Goal: Information Seeking & Learning: Find contact information

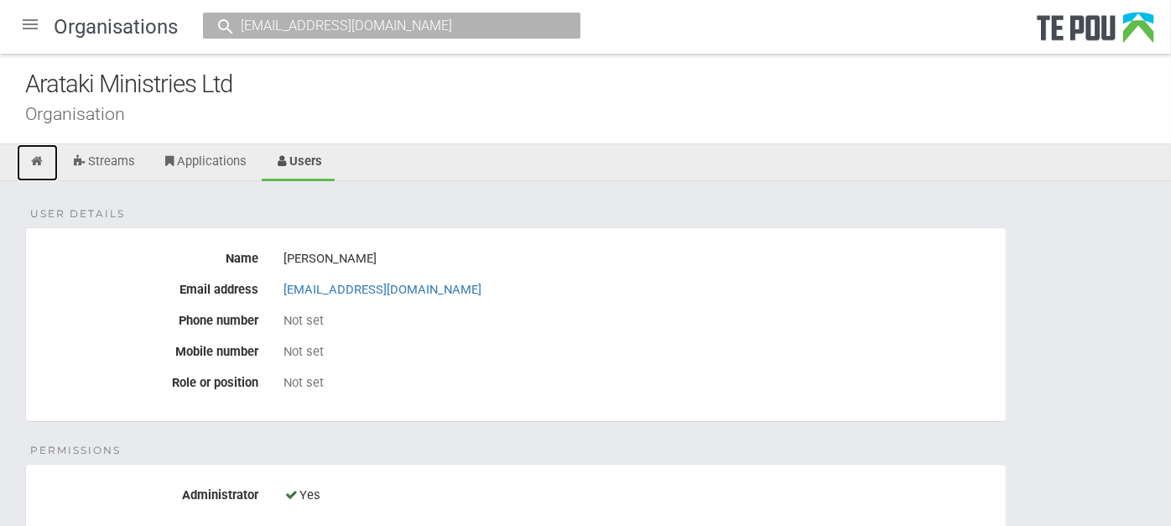
click at [32, 159] on icon at bounding box center [37, 161] width 16 height 13
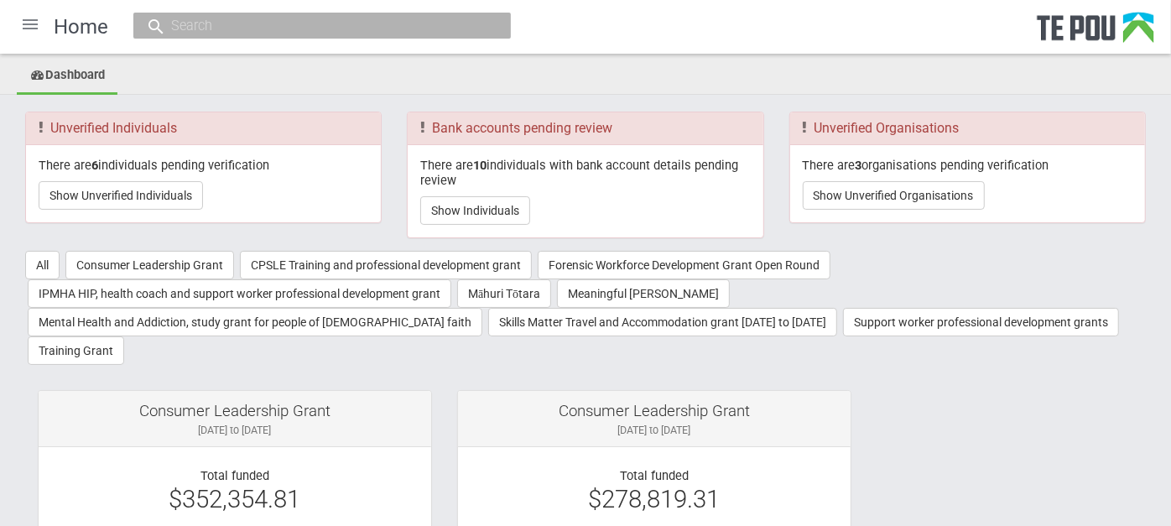
click at [234, 27] on input "text" at bounding box center [313, 26] width 295 height 18
click at [435, 29] on input "text" at bounding box center [313, 26] width 295 height 18
paste input "aratakimin"
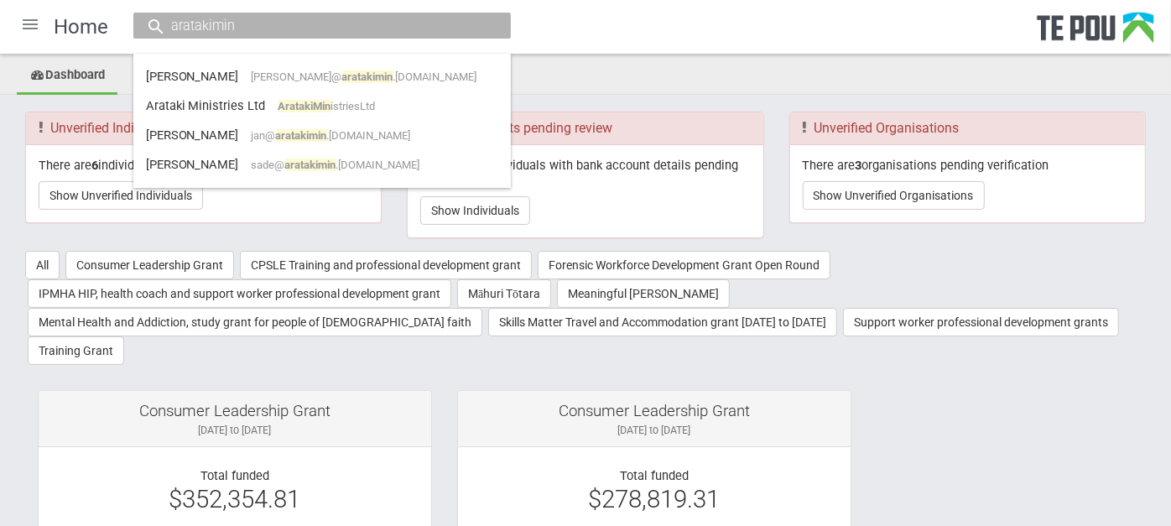
type input "aratakimin"
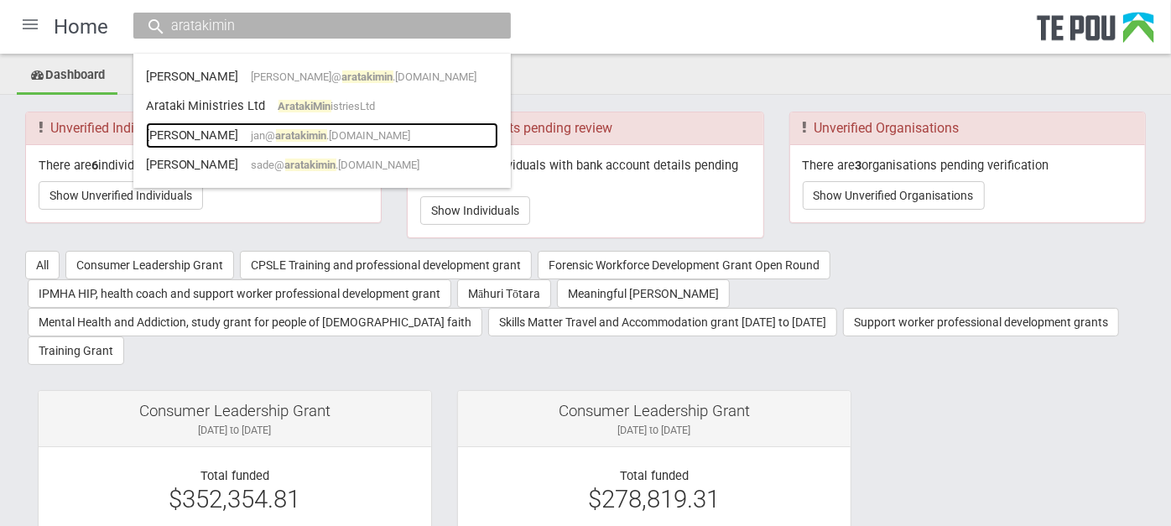
click at [388, 132] on link "Jan McCarron jan@ aratakimin .co.nz" at bounding box center [322, 135] width 352 height 26
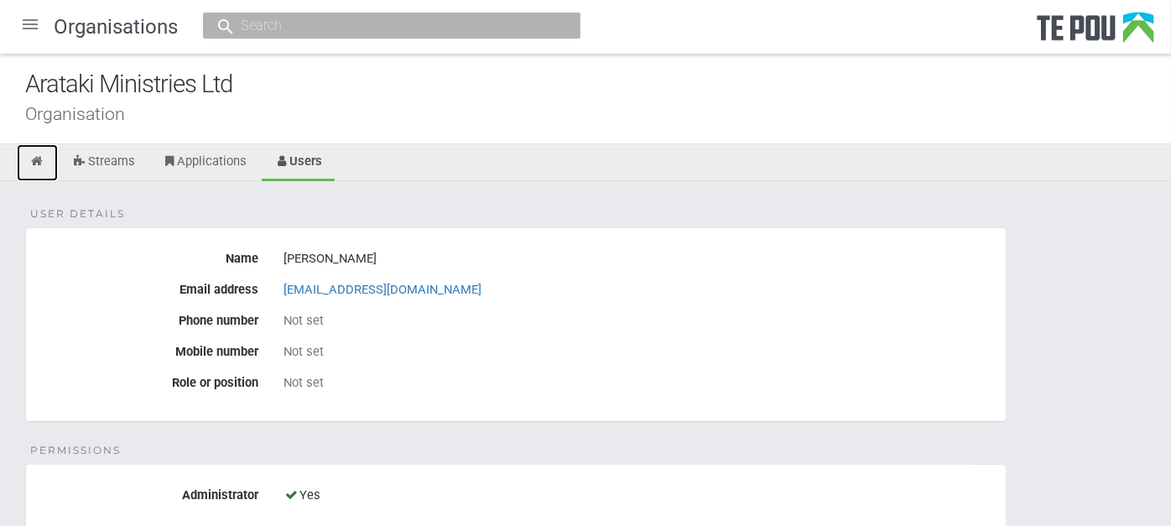
click at [24, 163] on link at bounding box center [37, 162] width 41 height 37
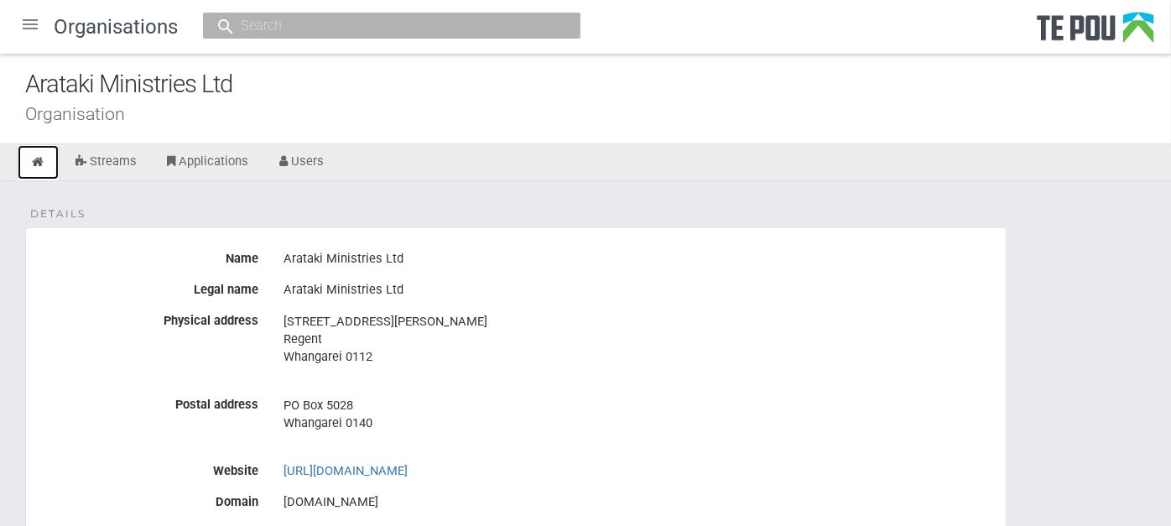
click at [30, 163] on icon at bounding box center [38, 162] width 16 height 13
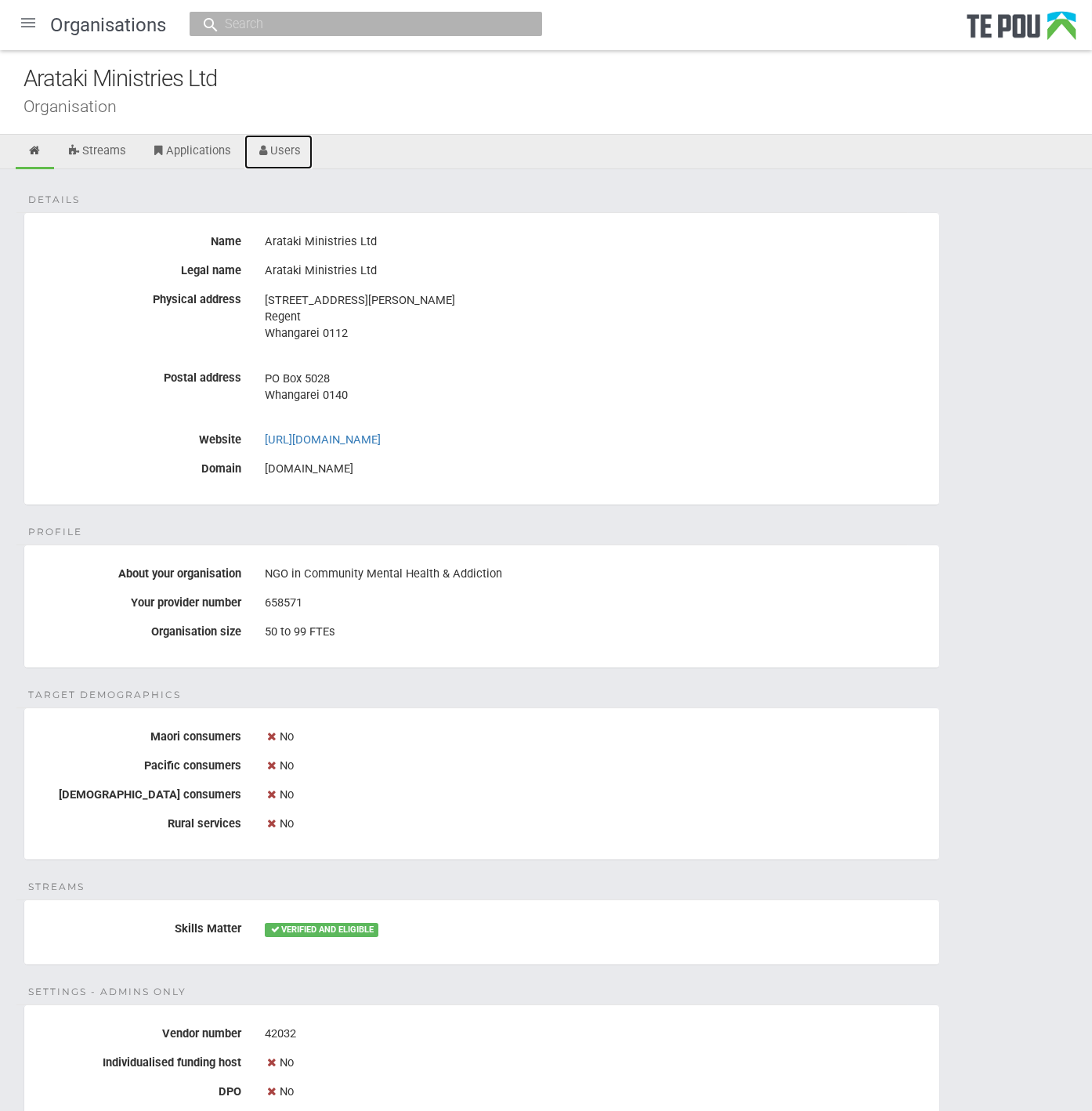
click at [287, 148] on link "Users" at bounding box center [279, 151] width 69 height 35
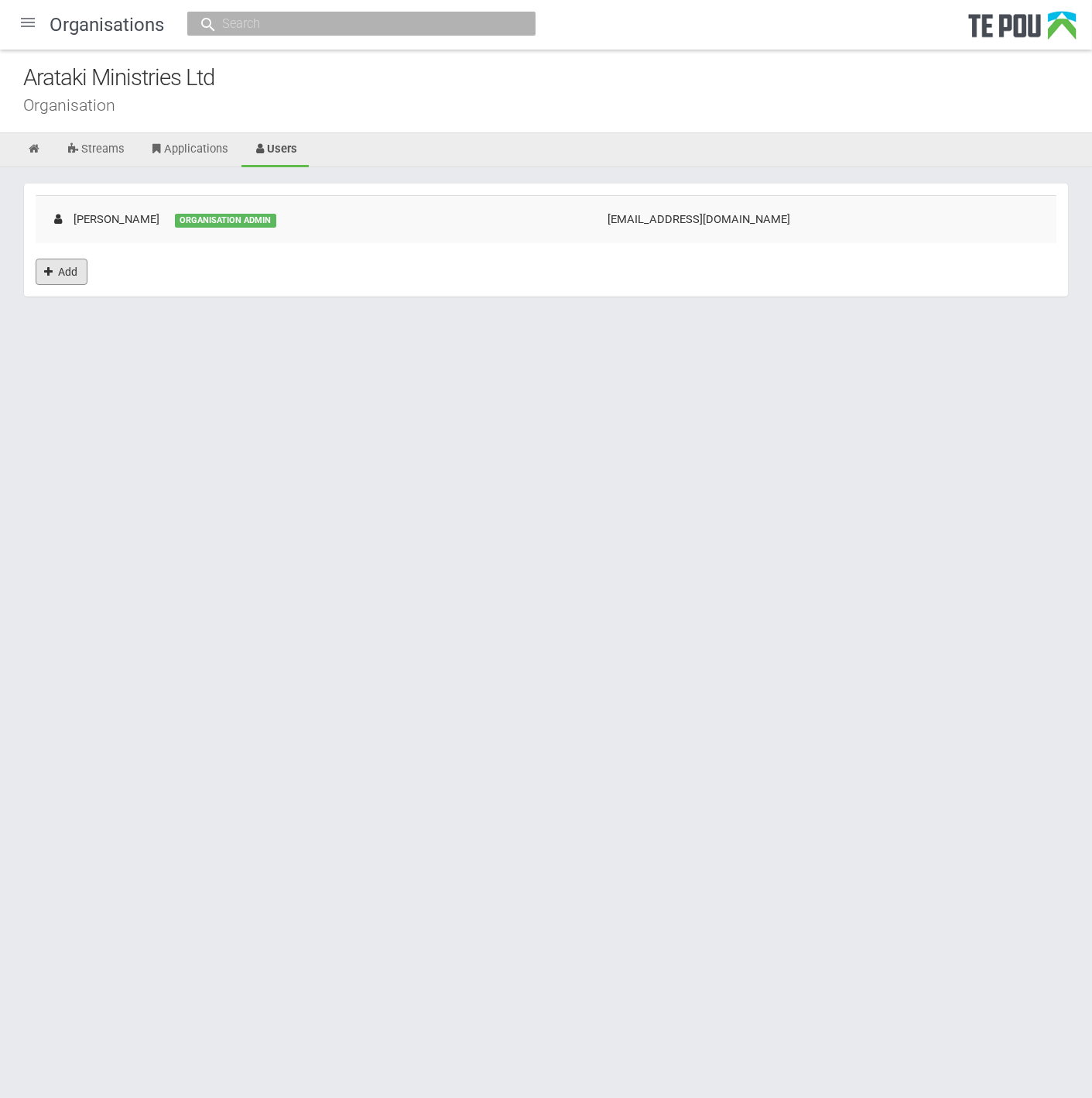
click at [58, 275] on link "Add" at bounding box center [62, 271] width 52 height 27
click at [201, 151] on link "Applications" at bounding box center [188, 149] width 102 height 34
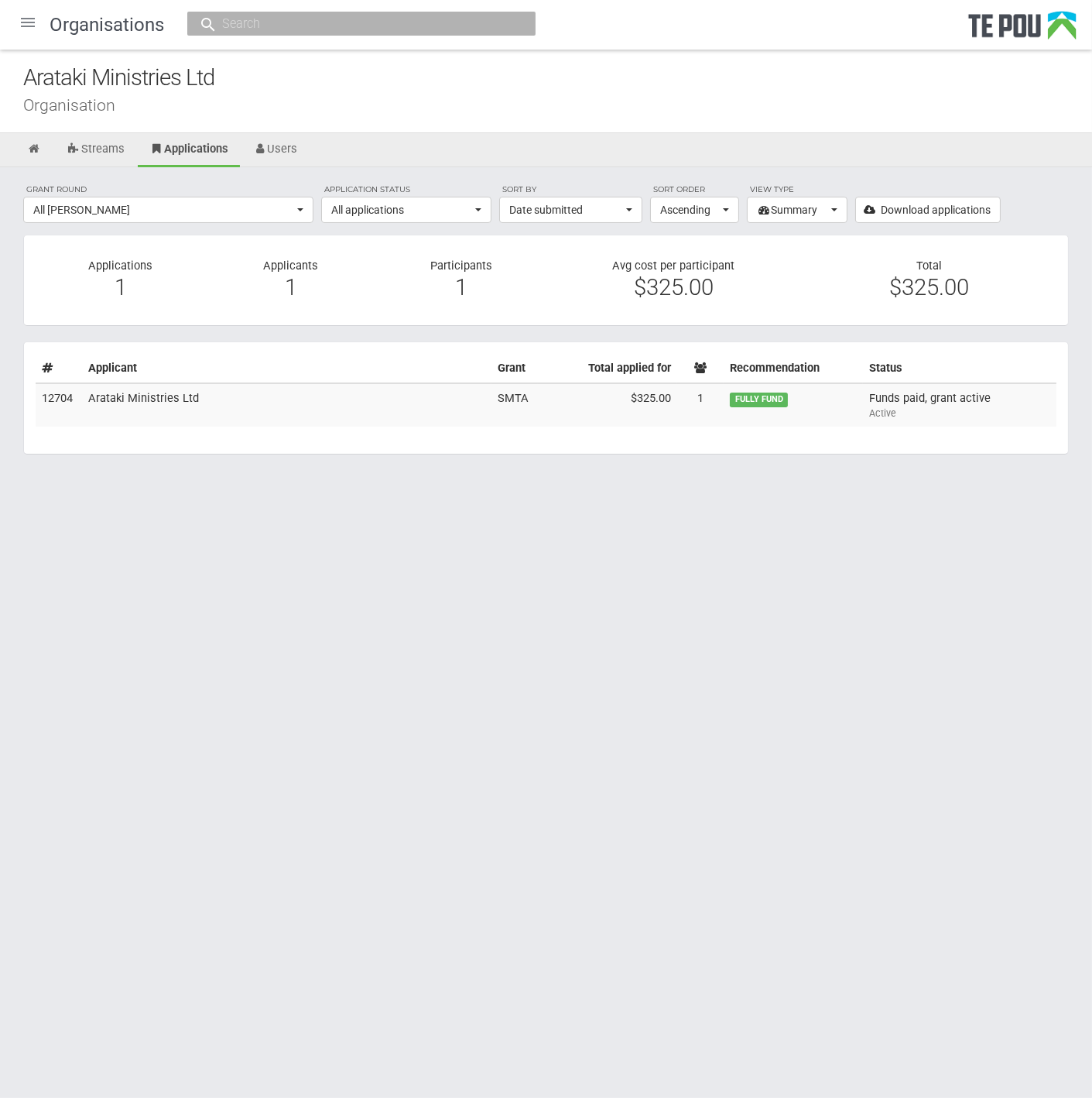
click at [642, 411] on td "$325.00" at bounding box center [607, 404] width 139 height 43
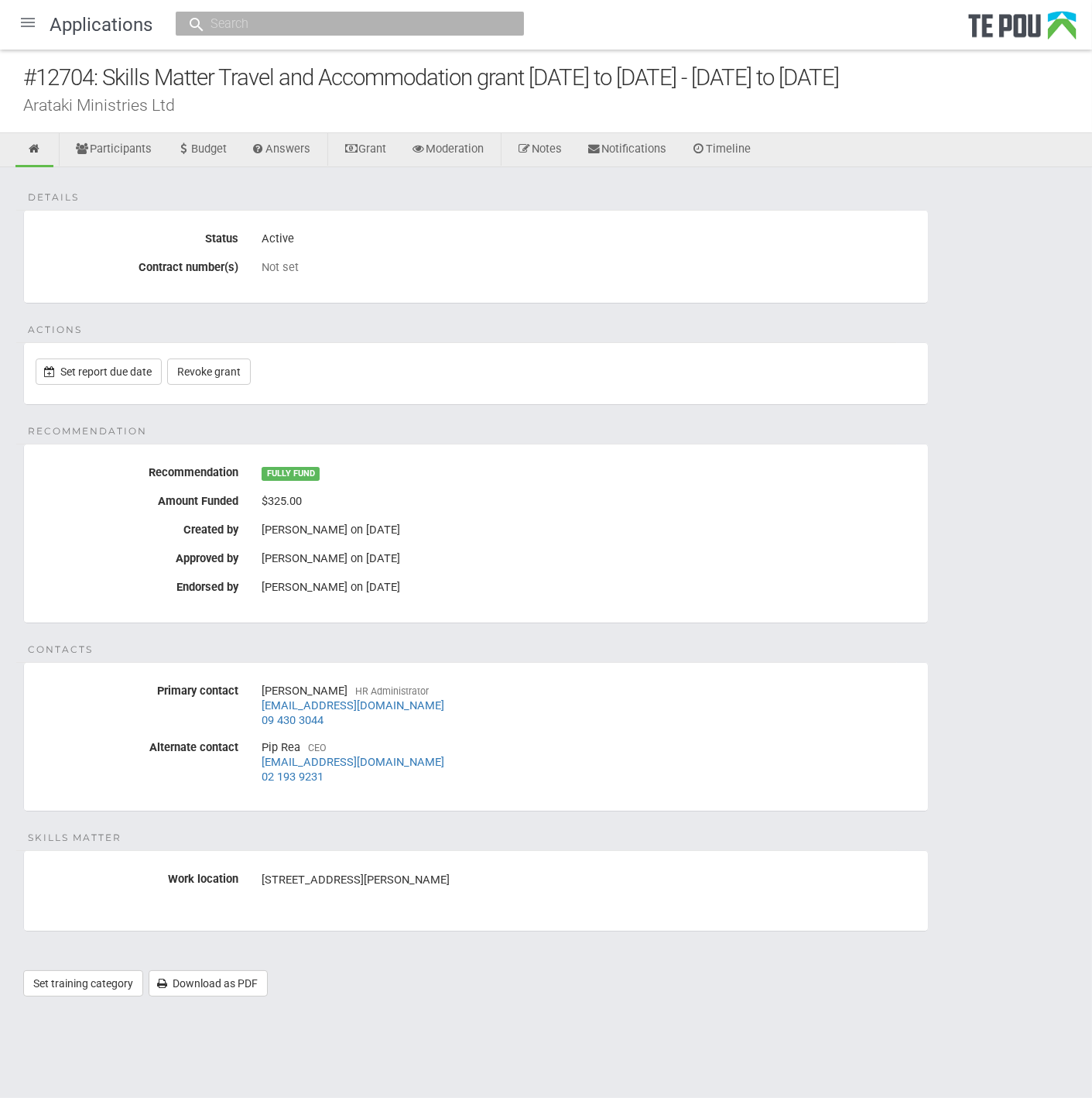
click at [315, 430] on div "Details Status Active Contract number(s) Not set Actions Set report due date Re…" at bounding box center [546, 589] width 1092 height 844
click at [506, 334] on div "Details Status Active Contract number(s) Not set Actions Set report due date Re…" at bounding box center [546, 589] width 1092 height 844
click at [682, 618] on fieldset "Recommendation Recommendation FULLY FUND Amount Funded $325.00 Created by Ally …" at bounding box center [476, 533] width 906 height 180
click at [298, 155] on link "Answers" at bounding box center [281, 149] width 83 height 34
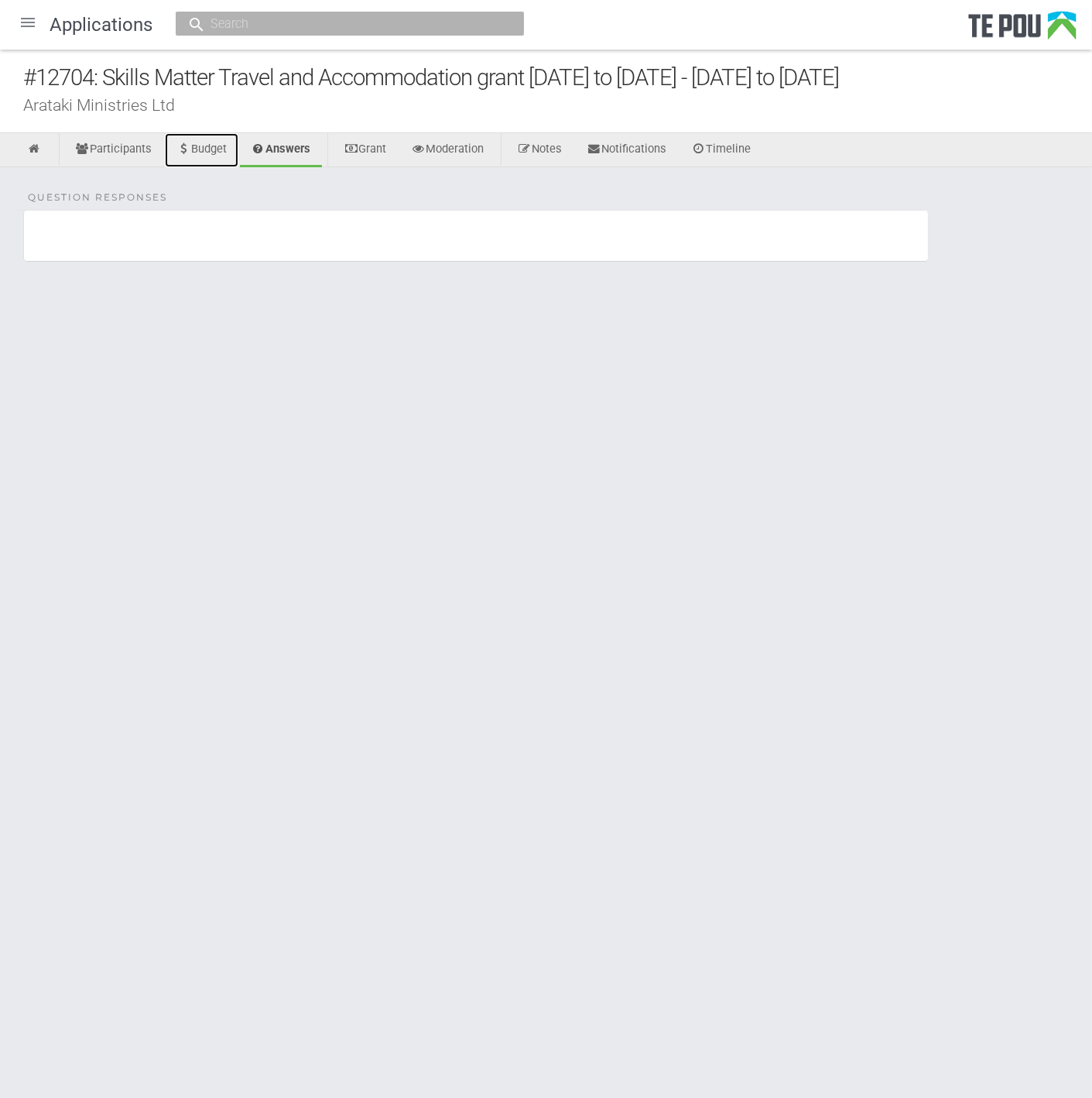
click at [219, 142] on link "Budget" at bounding box center [202, 149] width 74 height 34
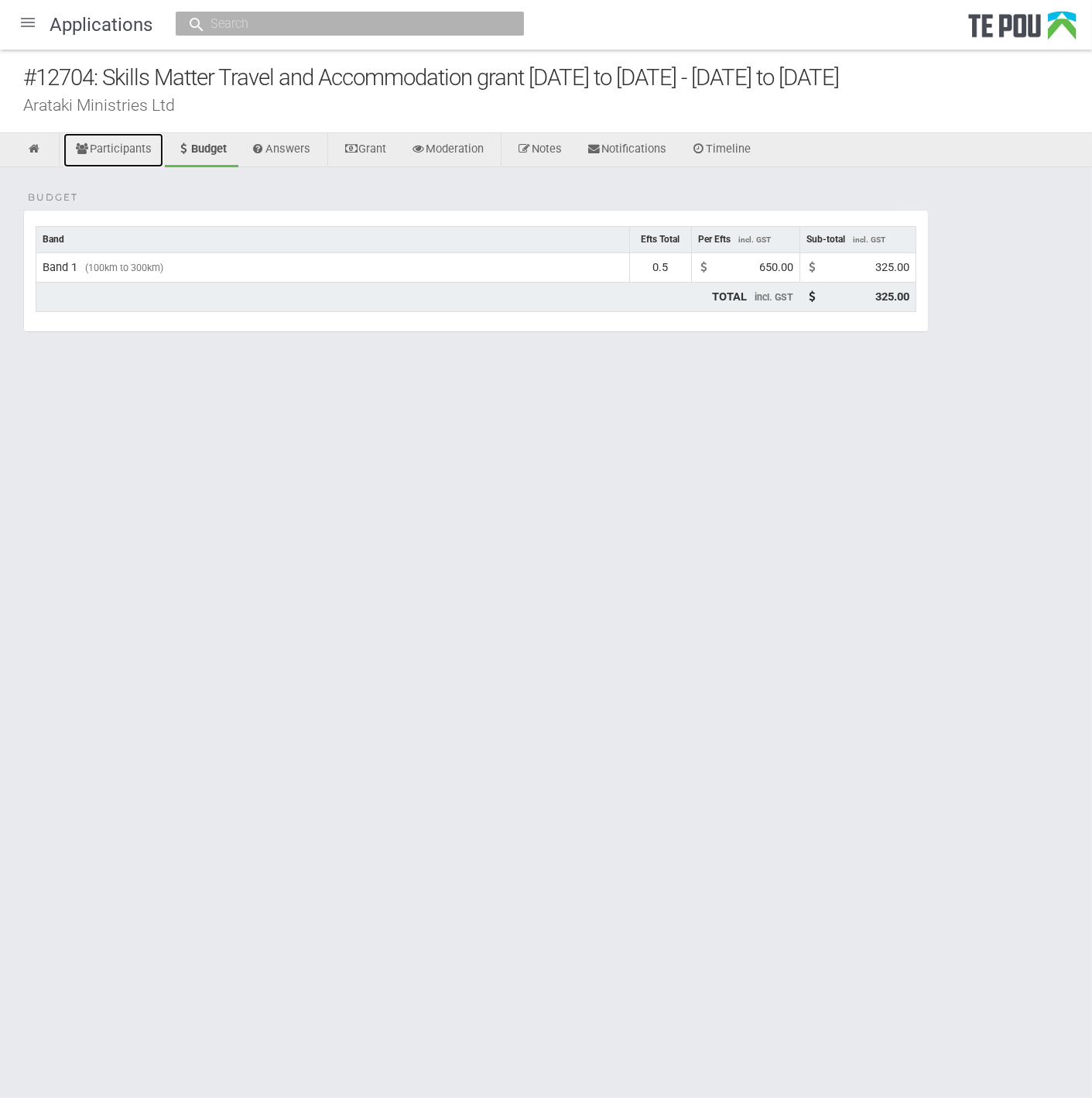
click at [123, 143] on link "Participants" at bounding box center [113, 149] width 100 height 34
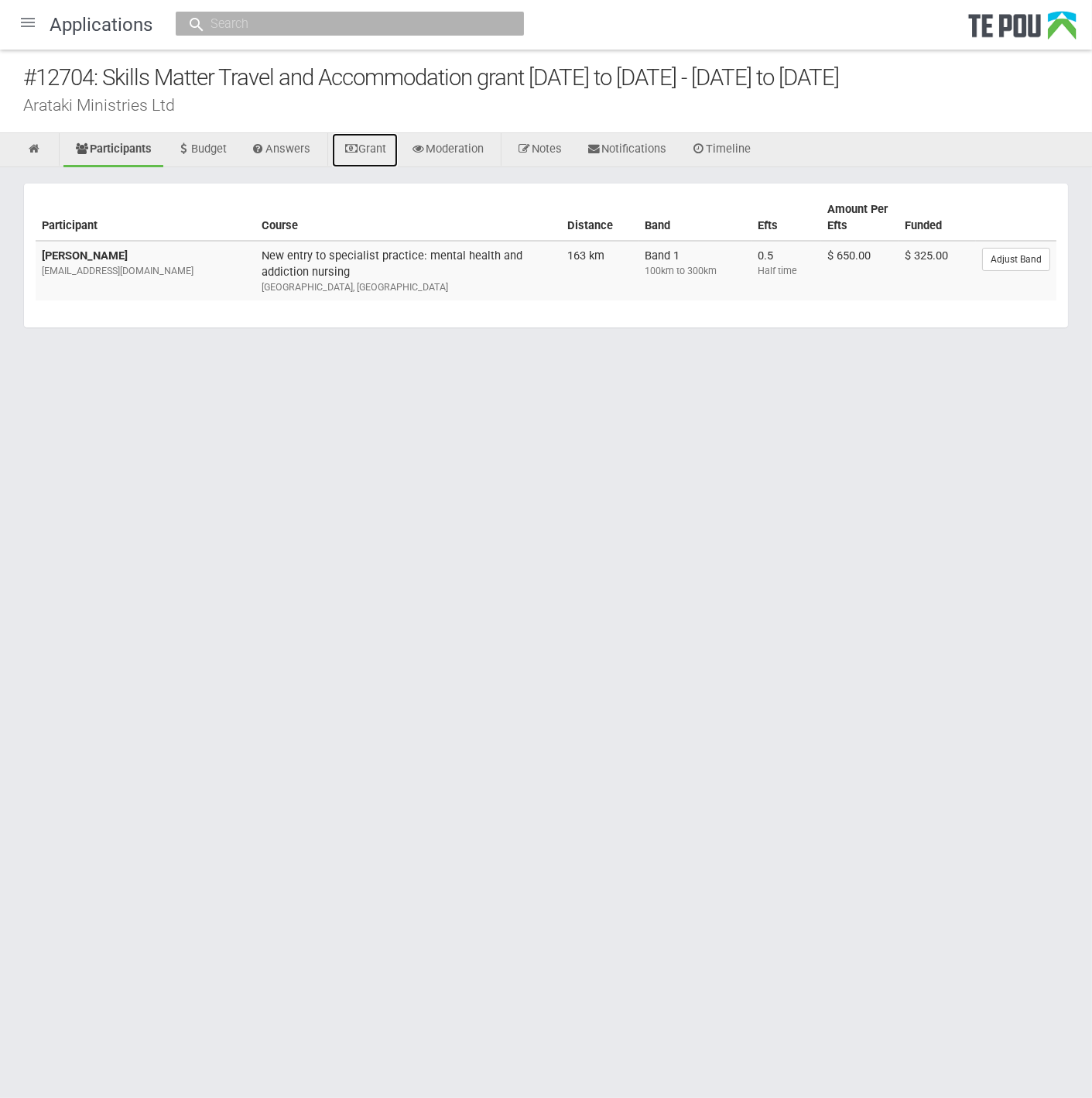
click at [367, 149] on link "Grant" at bounding box center [364, 149] width 65 height 34
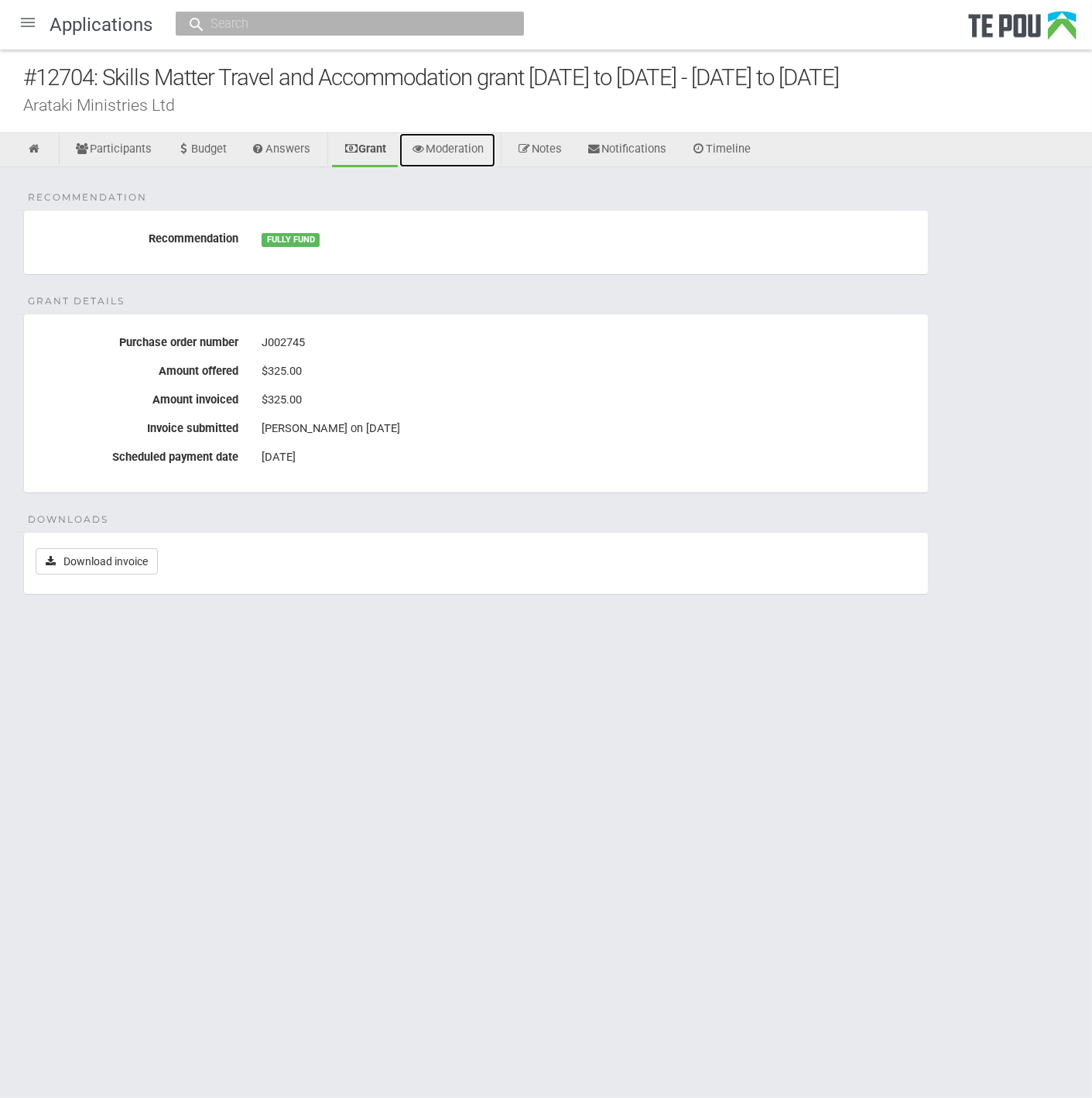
click at [478, 151] on link "Moderation" at bounding box center [447, 149] width 96 height 34
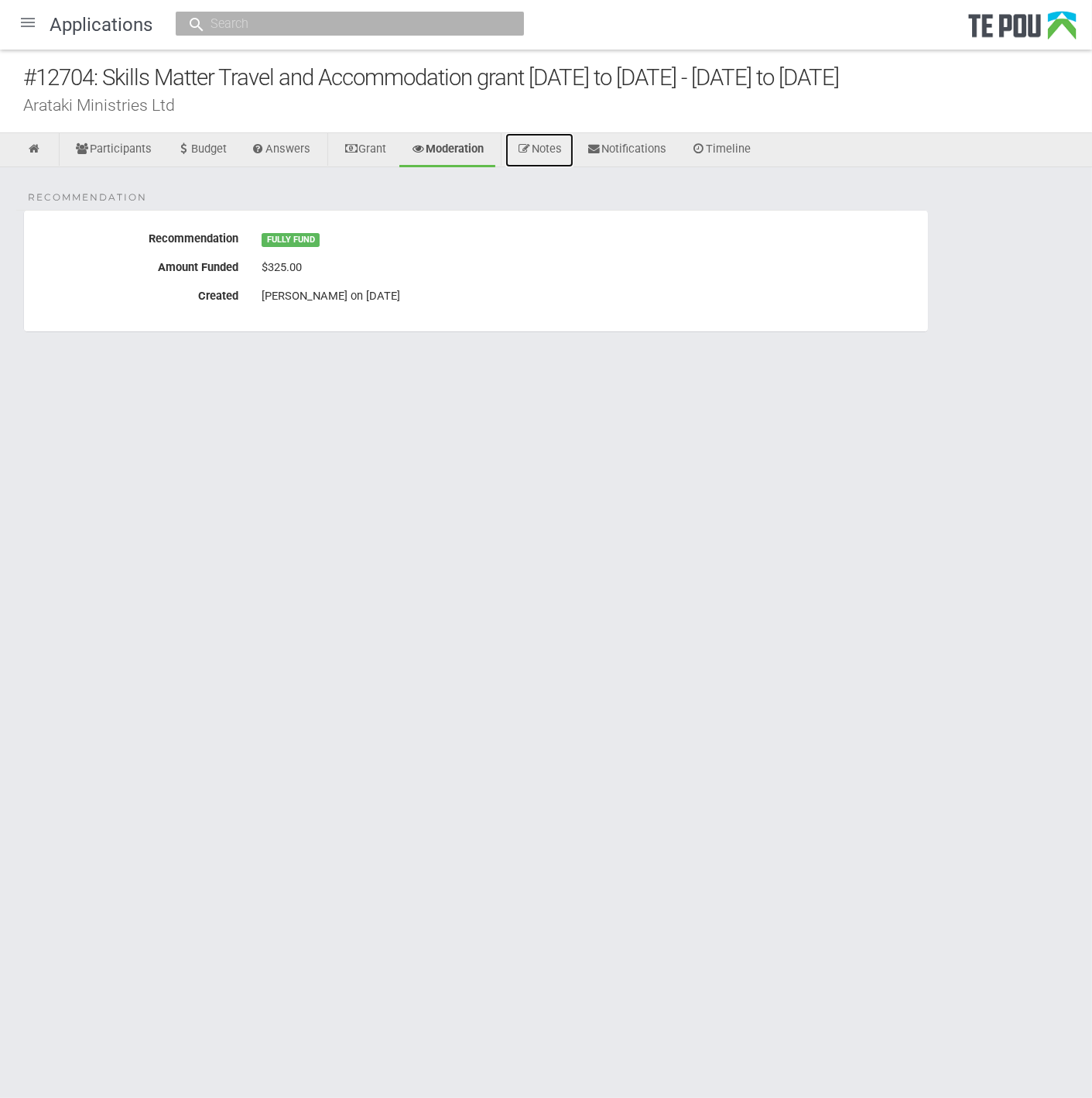
click at [565, 149] on link "Notes" at bounding box center [540, 149] width 68 height 34
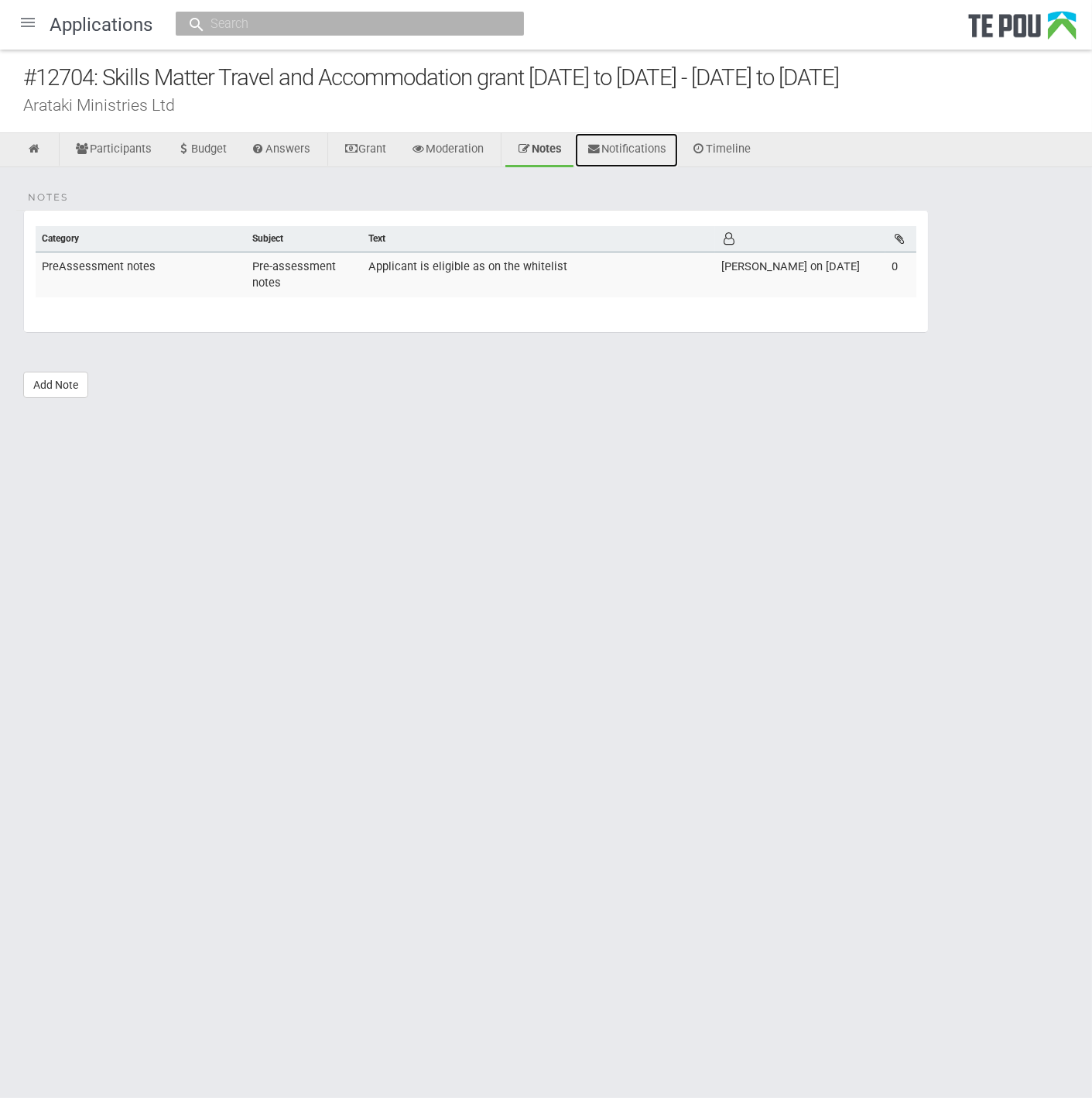
click at [631, 149] on link "Notifications" at bounding box center [626, 149] width 103 height 34
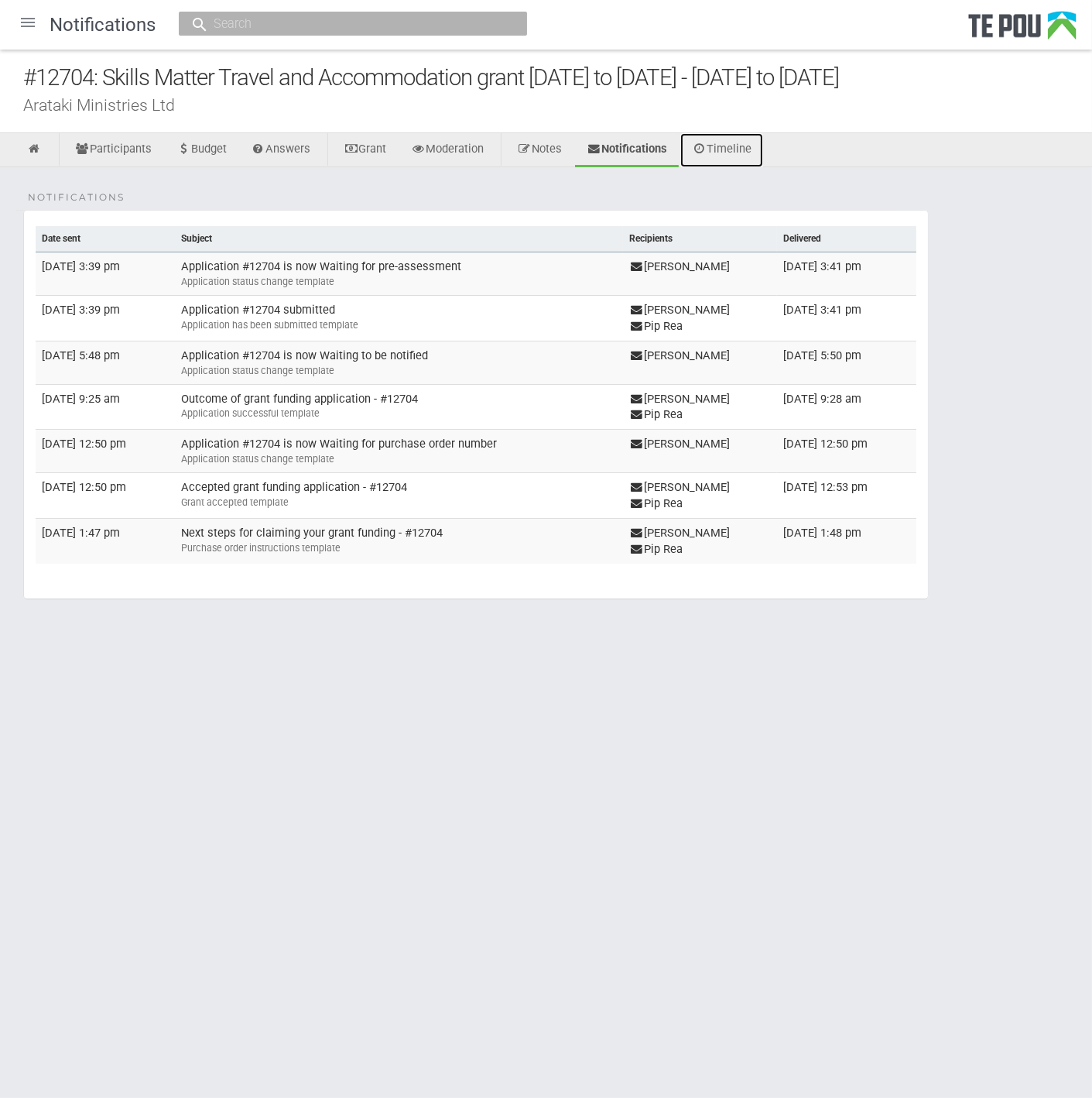
click at [751, 141] on link "Timeline" at bounding box center [721, 149] width 83 height 34
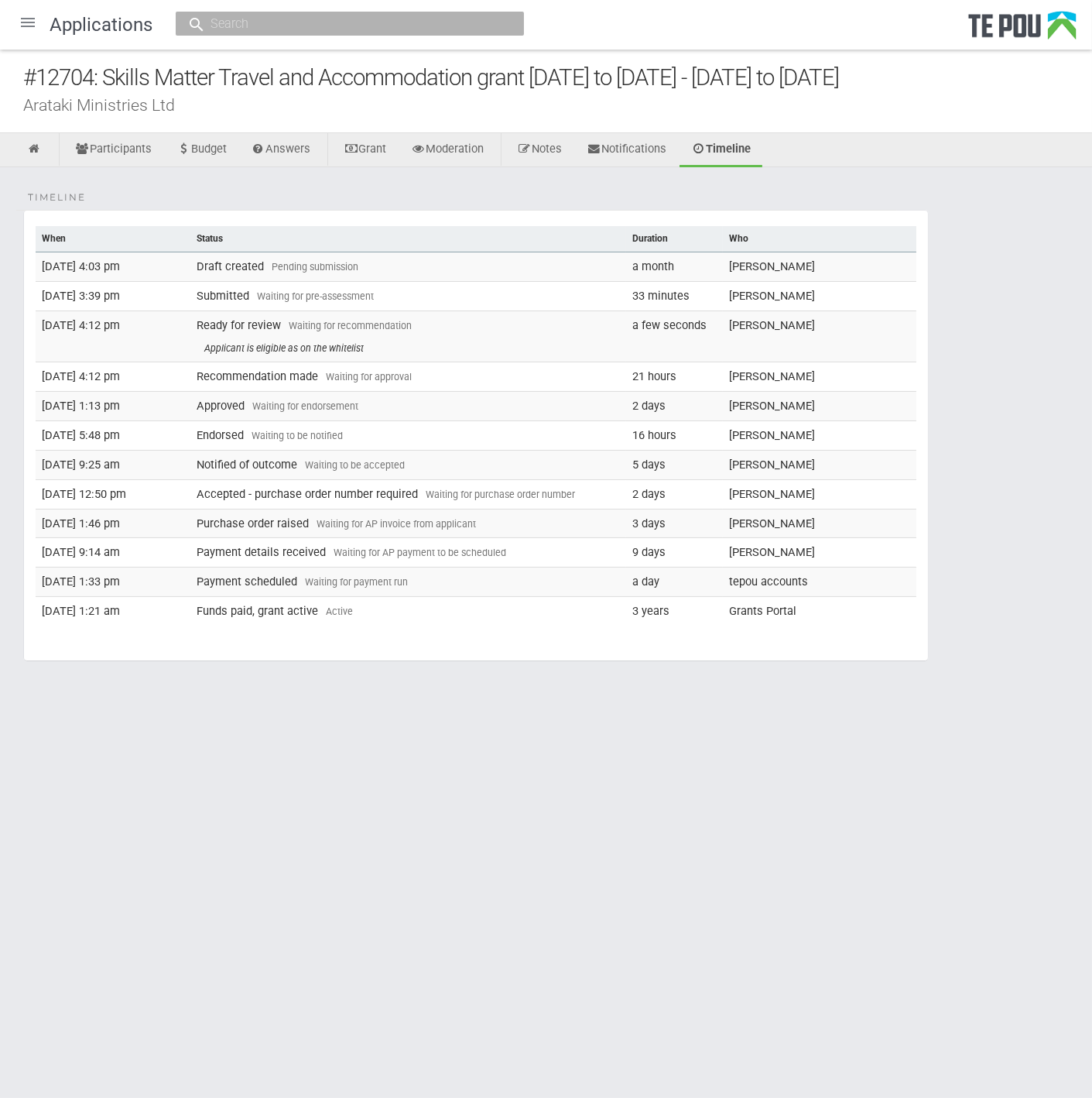
click at [478, 697] on div "Timeline When Status Duration Who [DATE] 4:03 pm Draft created Pending submissi…" at bounding box center [546, 441] width 1092 height 548
click at [42, 158] on link at bounding box center [34, 149] width 38 height 34
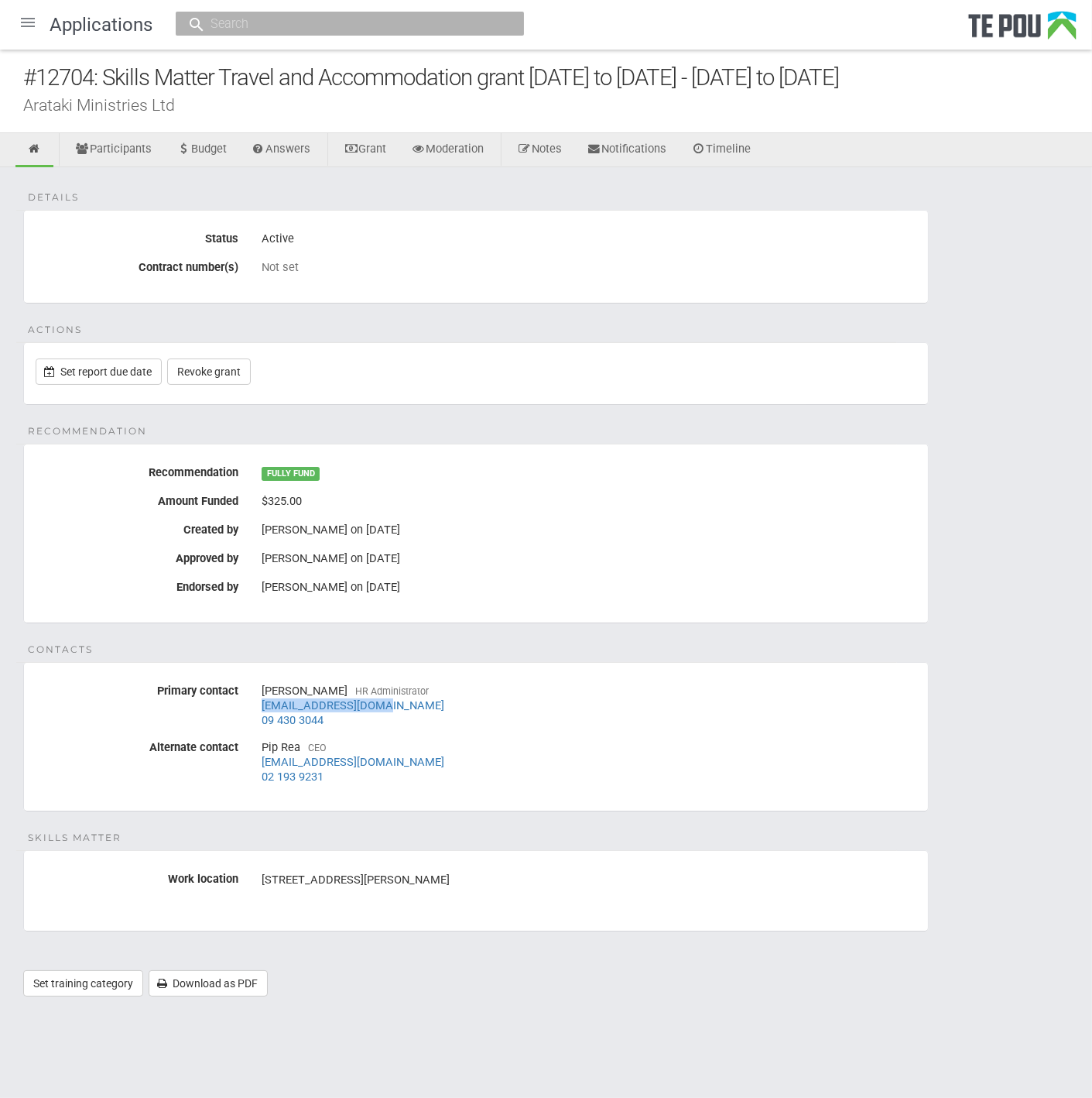
drag, startPoint x: 392, startPoint y: 702, endPoint x: 260, endPoint y: 702, distance: 132.0
click at [260, 702] on div "[PERSON_NAME] HR Administrator [EMAIL_ADDRESS][DOMAIN_NAME] 09 430 3044" at bounding box center [588, 705] width 678 height 54
copy link "[EMAIL_ADDRESS][DOMAIN_NAME]"
